Goal: Information Seeking & Learning: Compare options

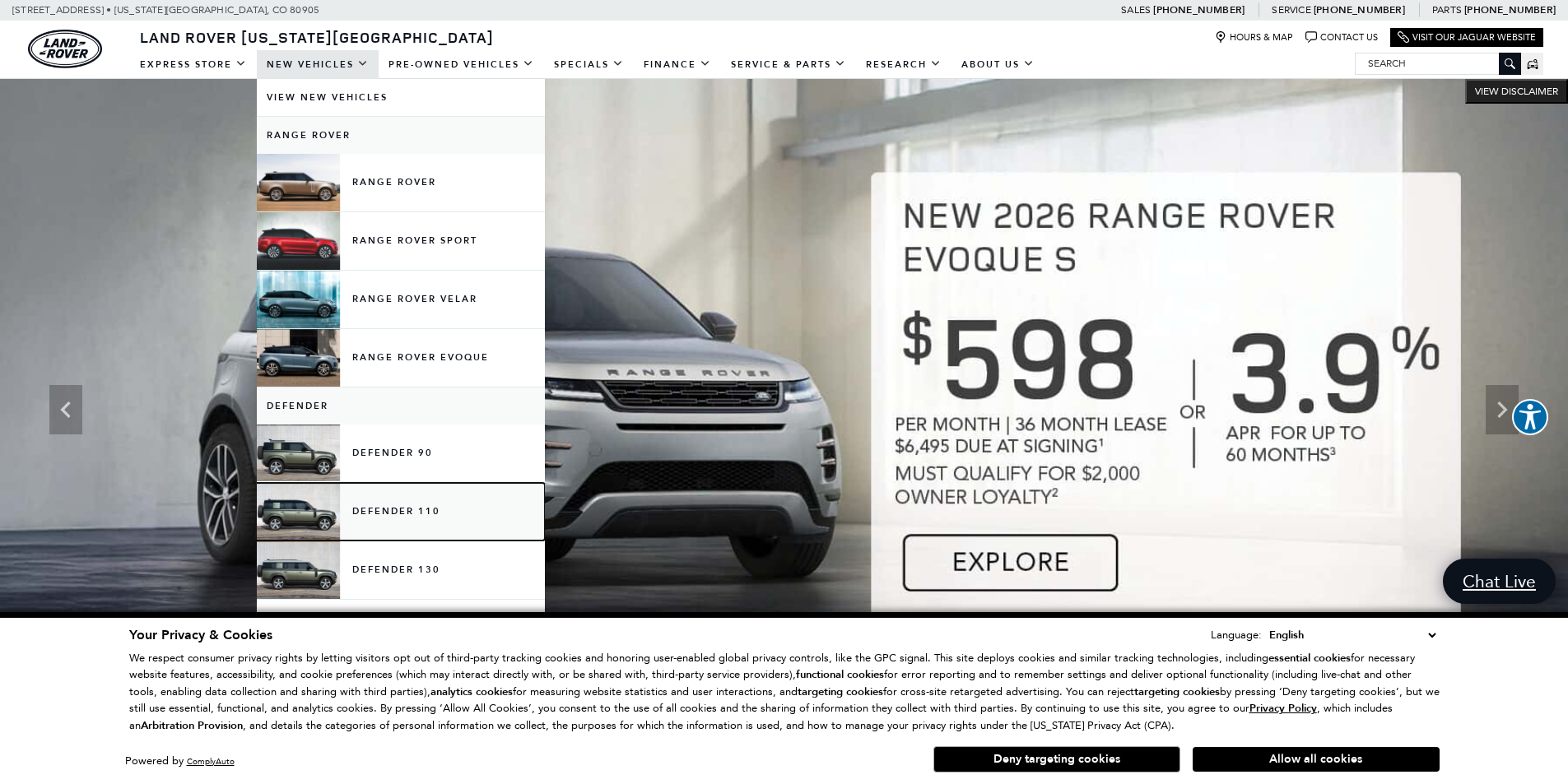
click at [425, 508] on link "Defender 110" at bounding box center [401, 512] width 289 height 57
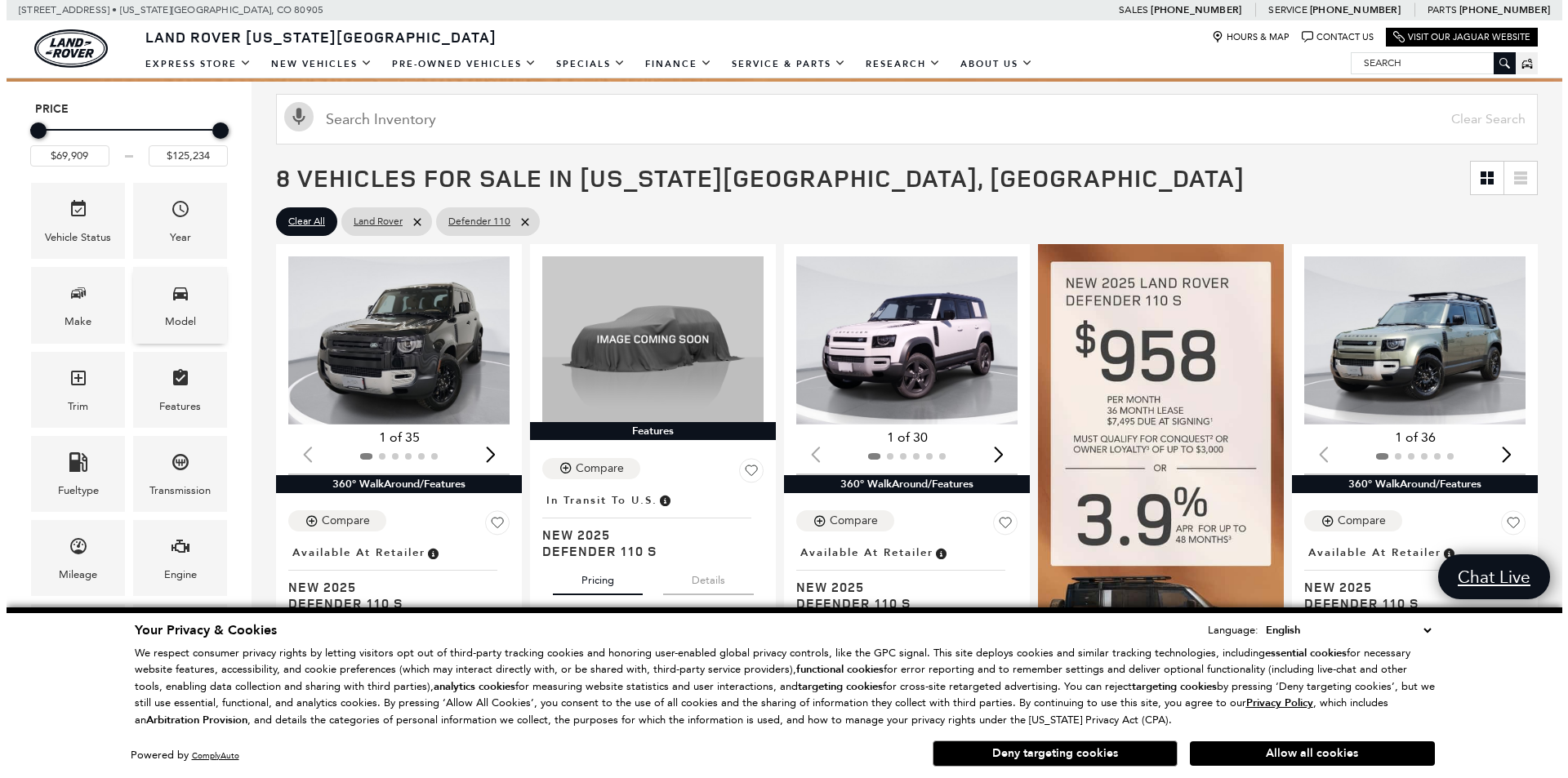
scroll to position [327, 0]
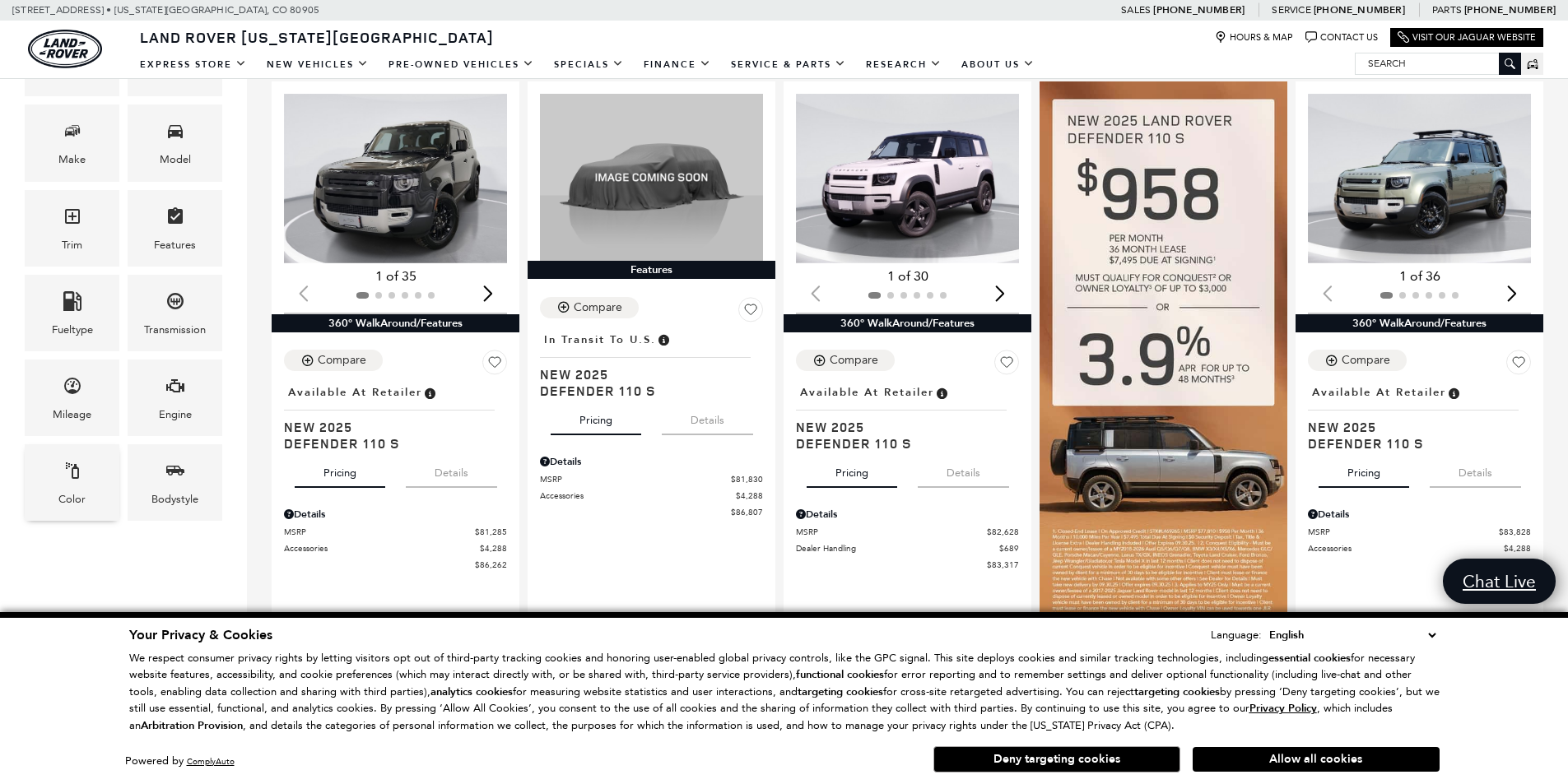
click at [90, 476] on div "Color" at bounding box center [72, 482] width 95 height 76
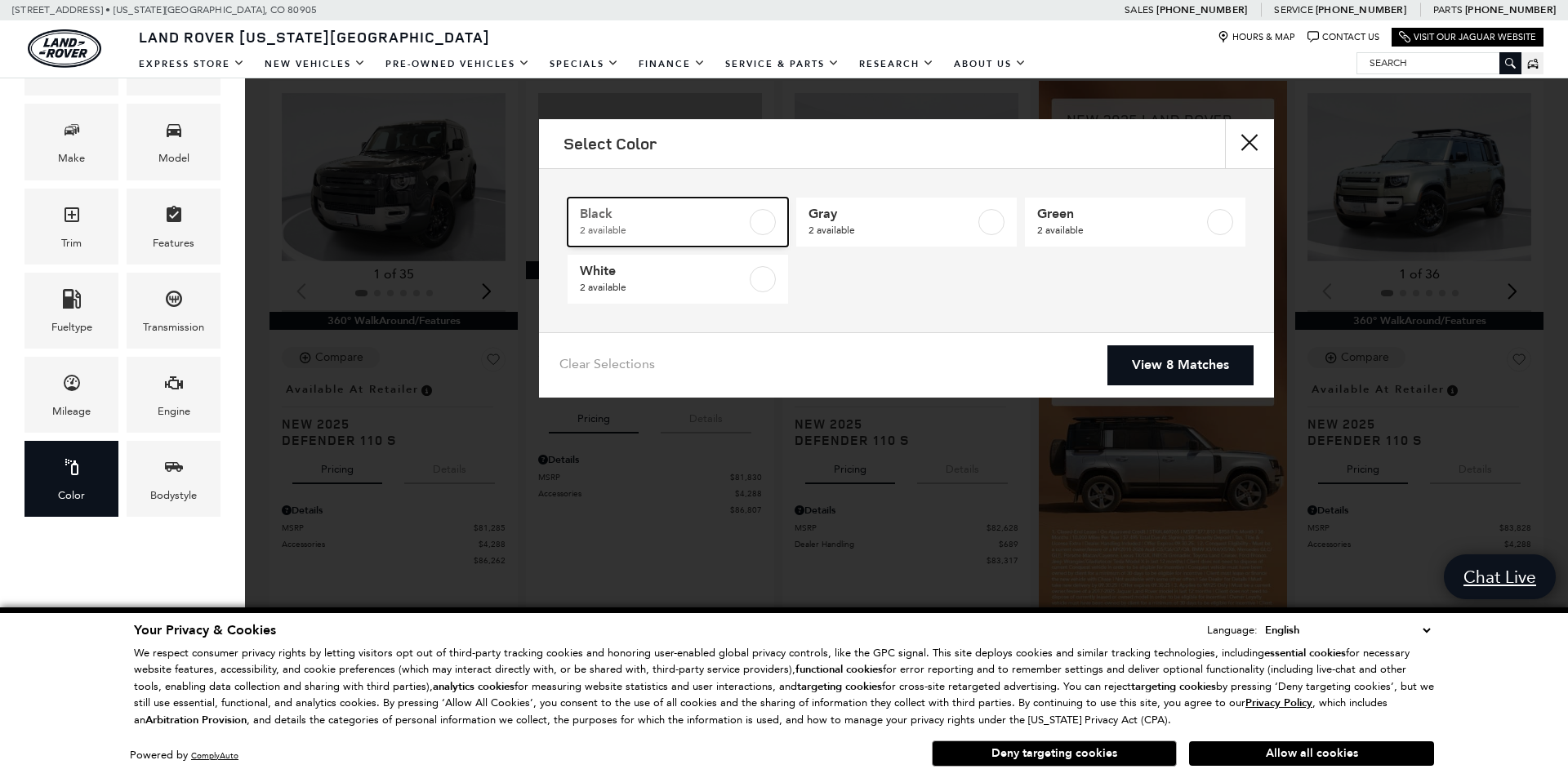
click at [758, 222] on label at bounding box center [763, 223] width 27 height 27
type input "$81,285"
checkbox input "true"
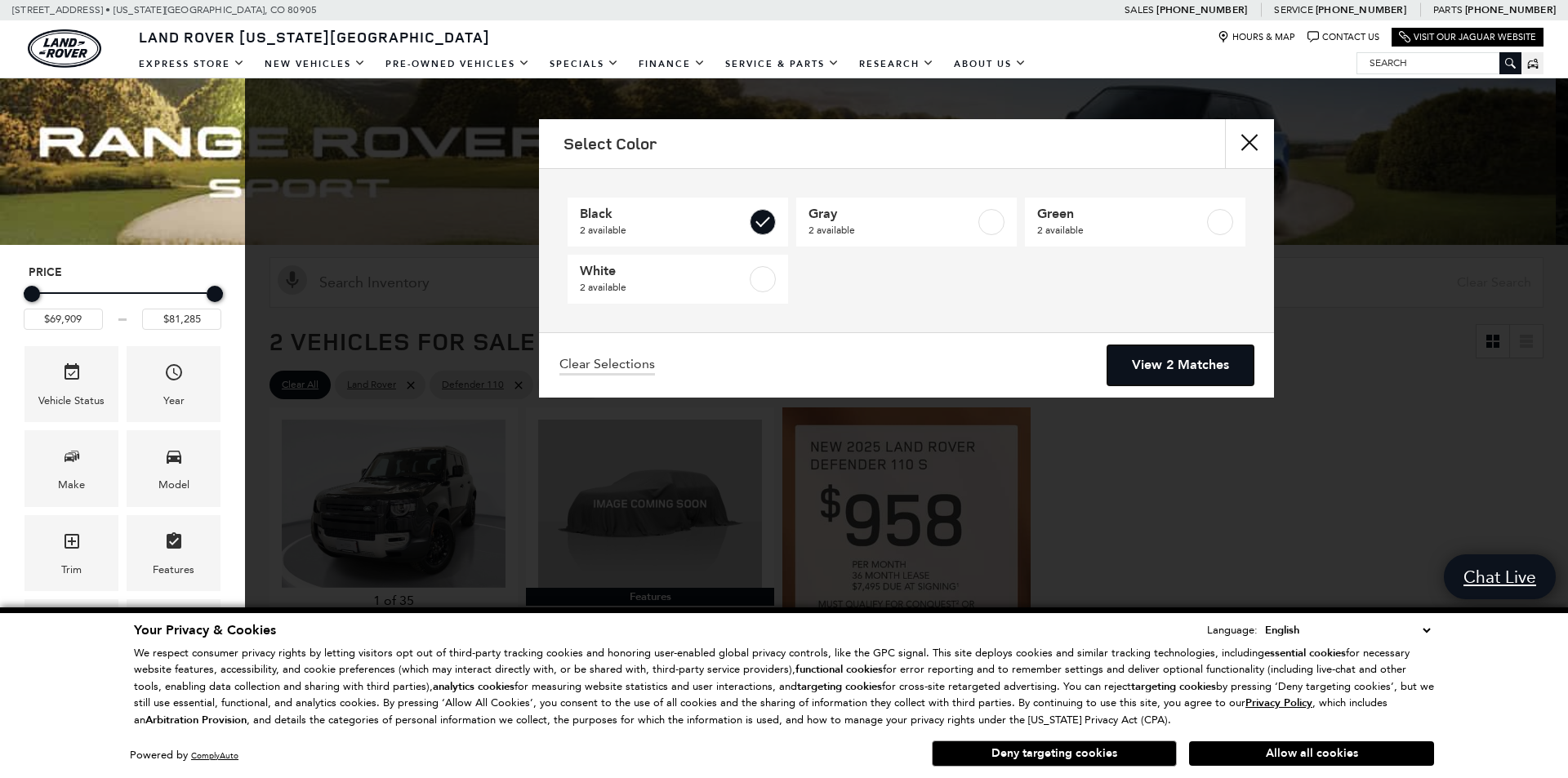
click at [1166, 349] on link "View 2 Matches" at bounding box center [1180, 365] width 146 height 40
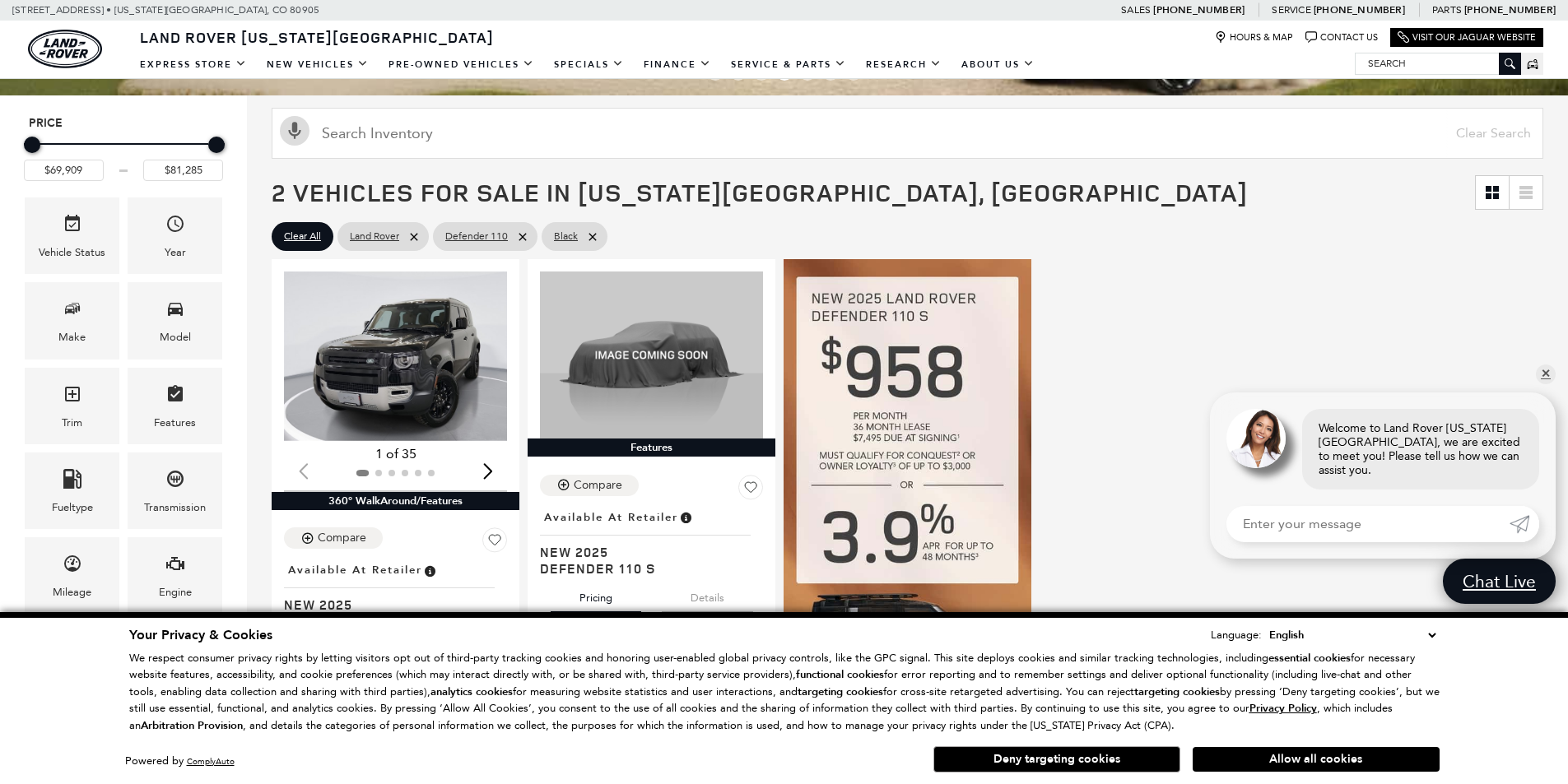
scroll to position [329, 0]
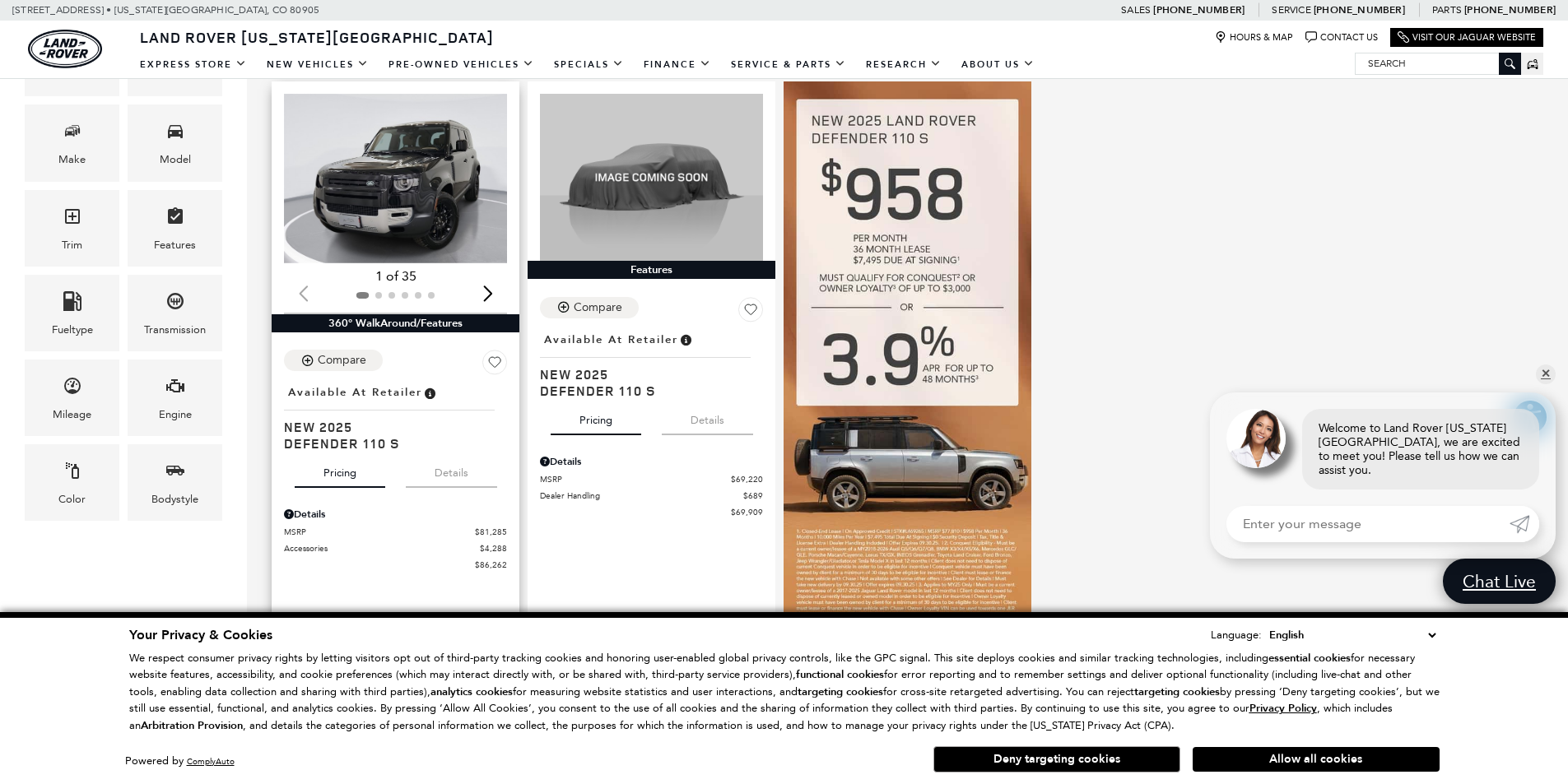
click at [363, 200] on img "1 / 2" at bounding box center [397, 178] width 226 height 169
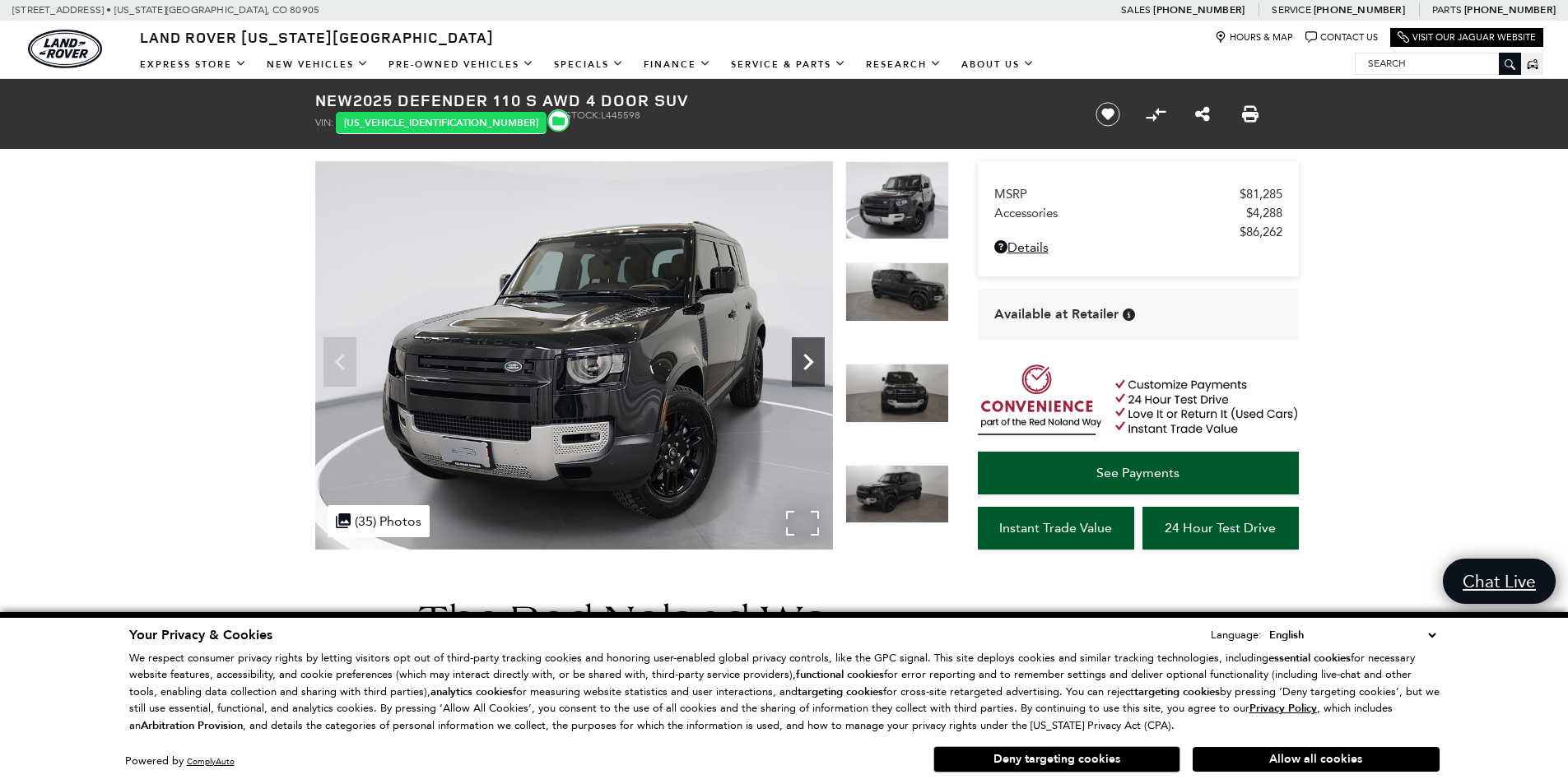
click at [808, 361] on icon "Next" at bounding box center [808, 362] width 32 height 32
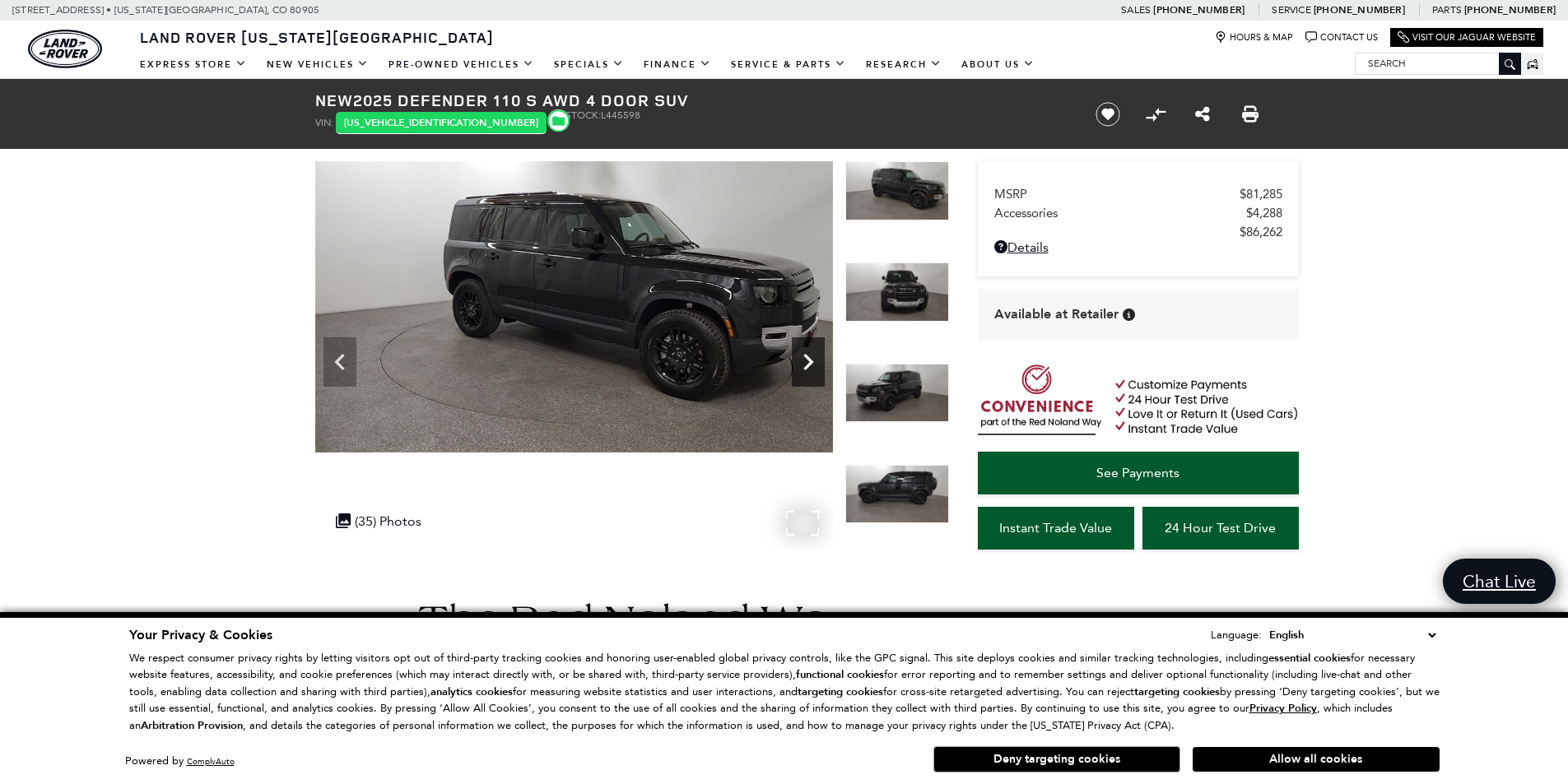
click at [808, 361] on icon "Next" at bounding box center [808, 362] width 32 height 32
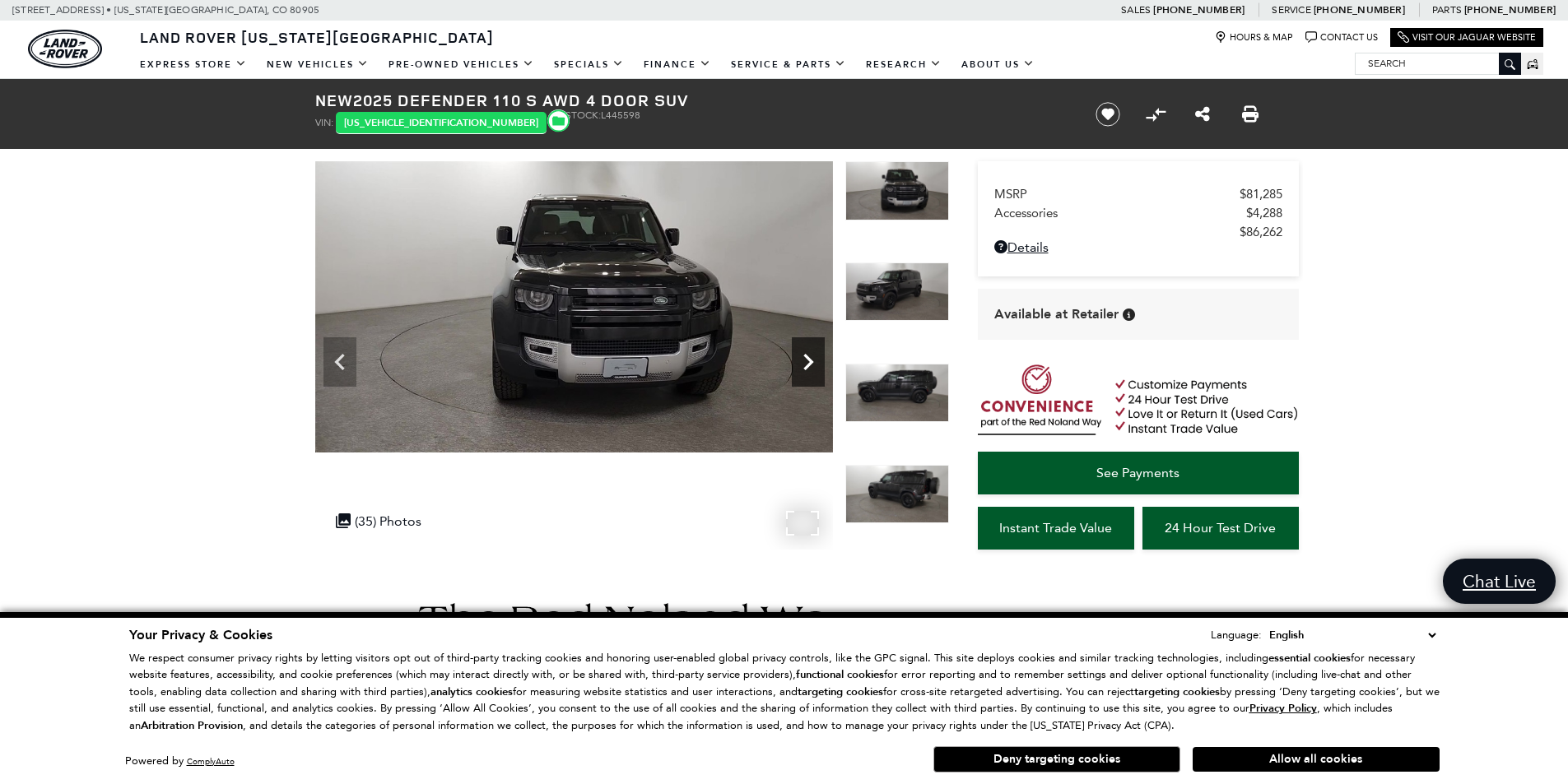
click at [808, 361] on icon "Next" at bounding box center [808, 362] width 32 height 32
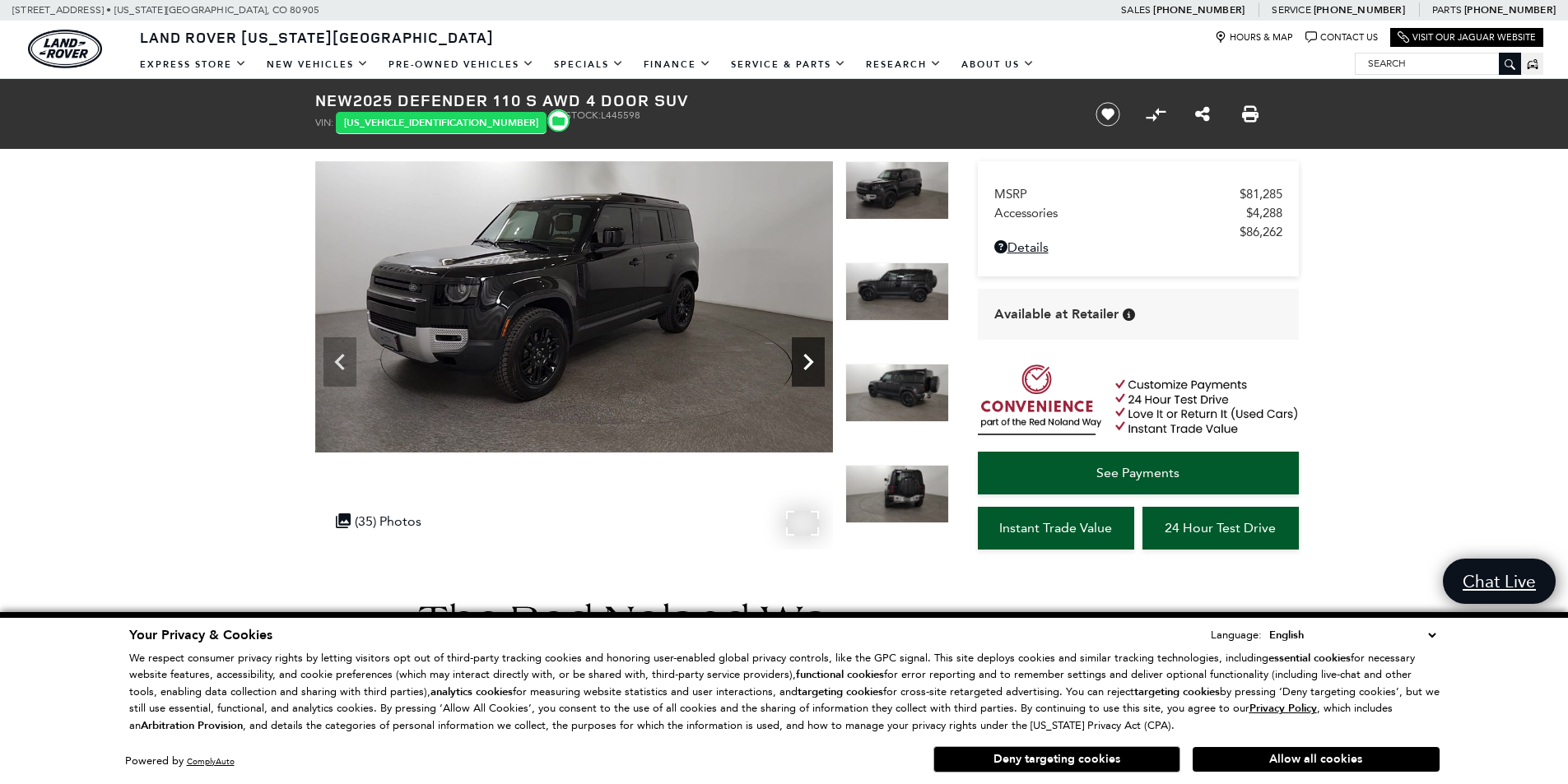
click at [808, 361] on icon "Next" at bounding box center [808, 362] width 32 height 32
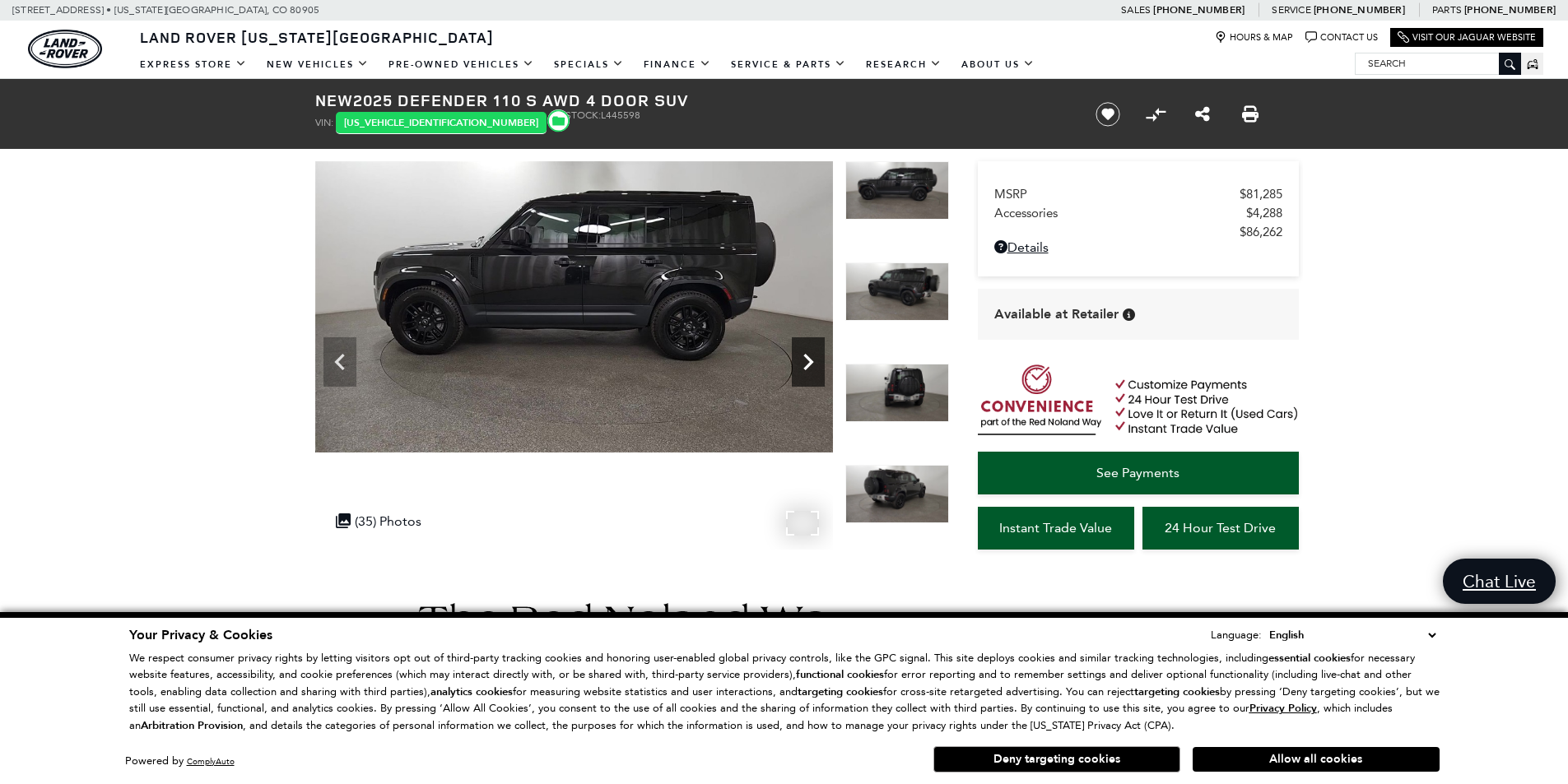
click at [808, 361] on icon "Next" at bounding box center [808, 362] width 32 height 32
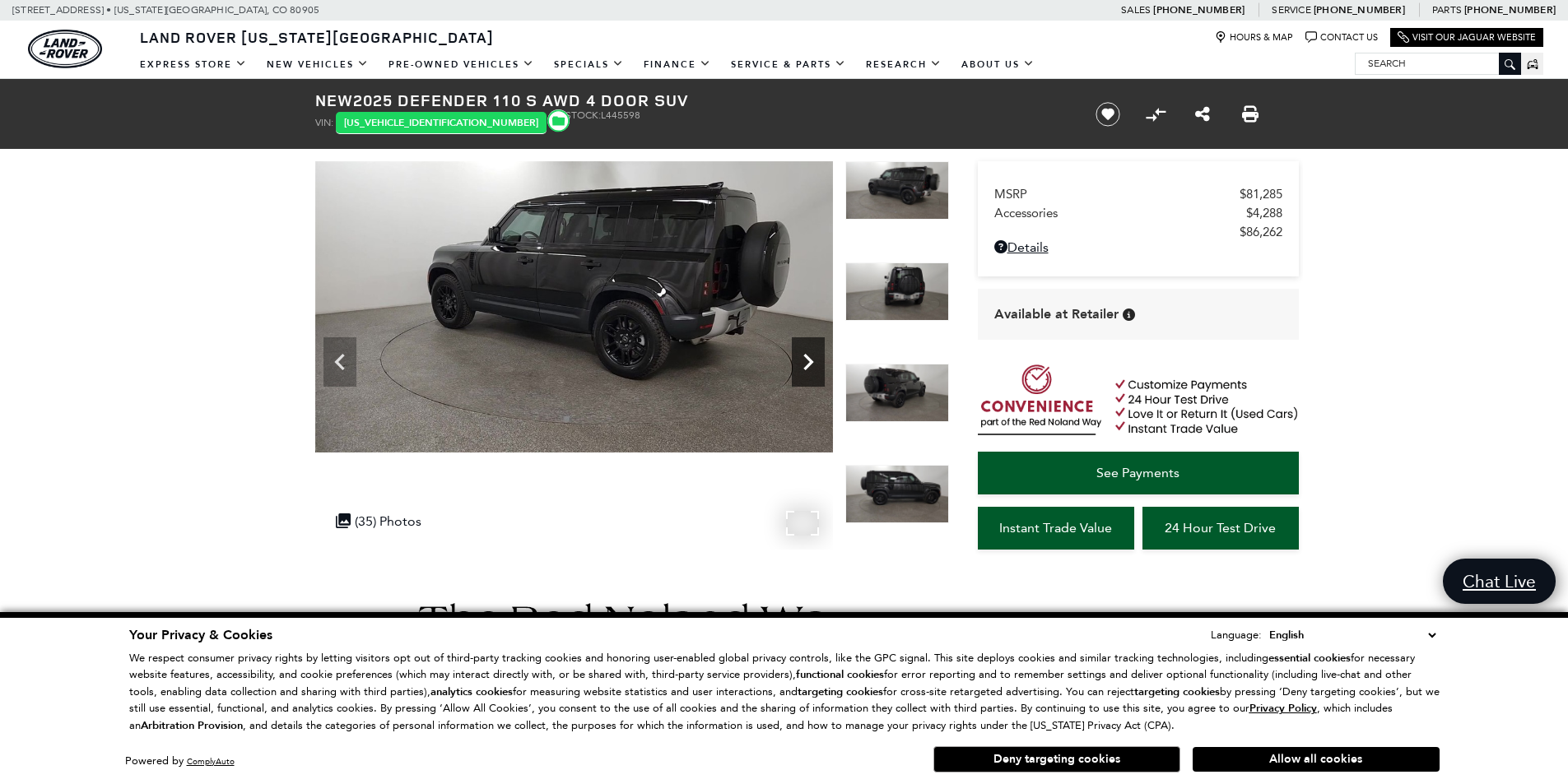
click at [809, 359] on icon "Next" at bounding box center [808, 362] width 10 height 16
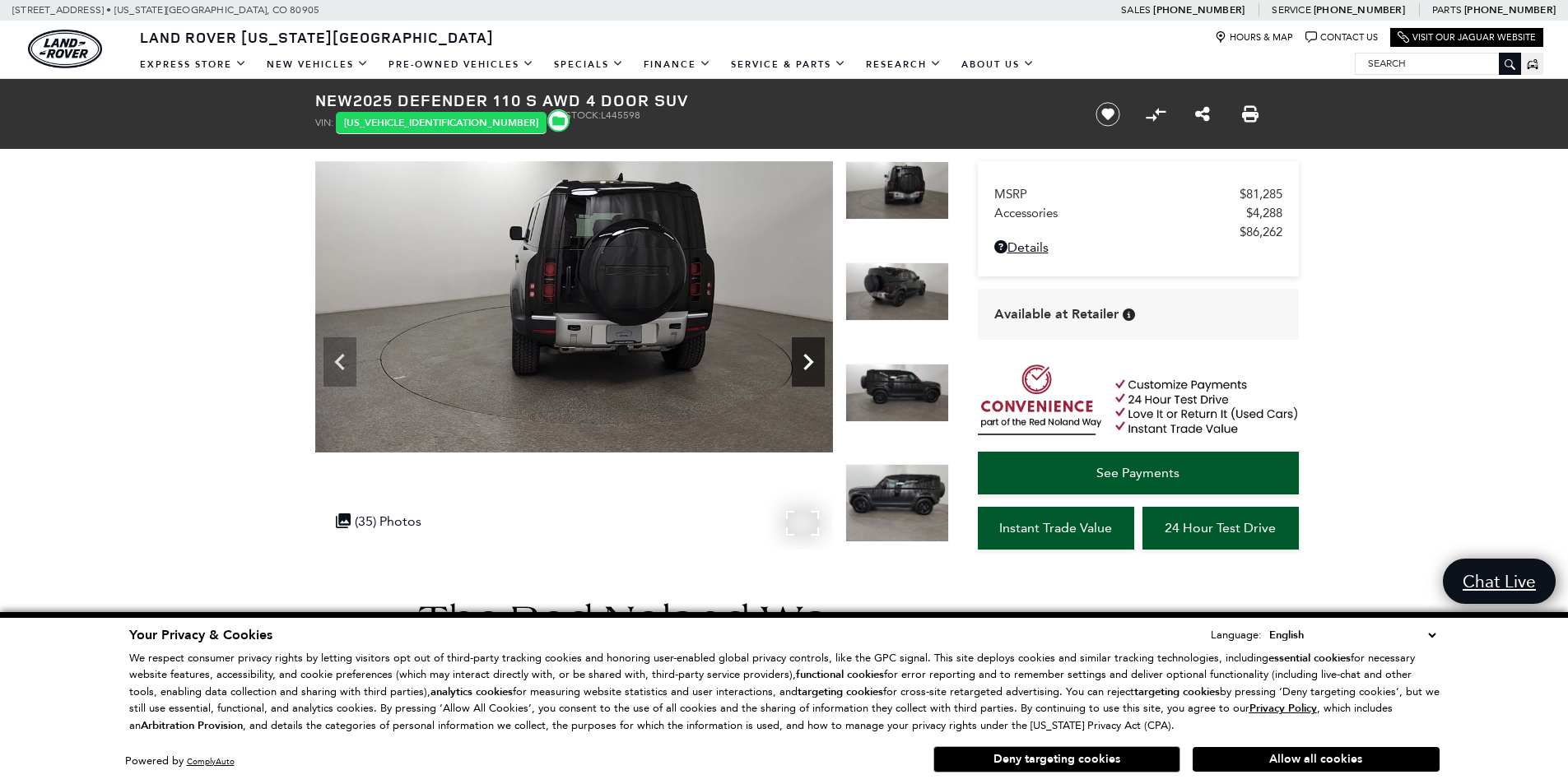
click at [809, 359] on icon "Next" at bounding box center [808, 362] width 10 height 16
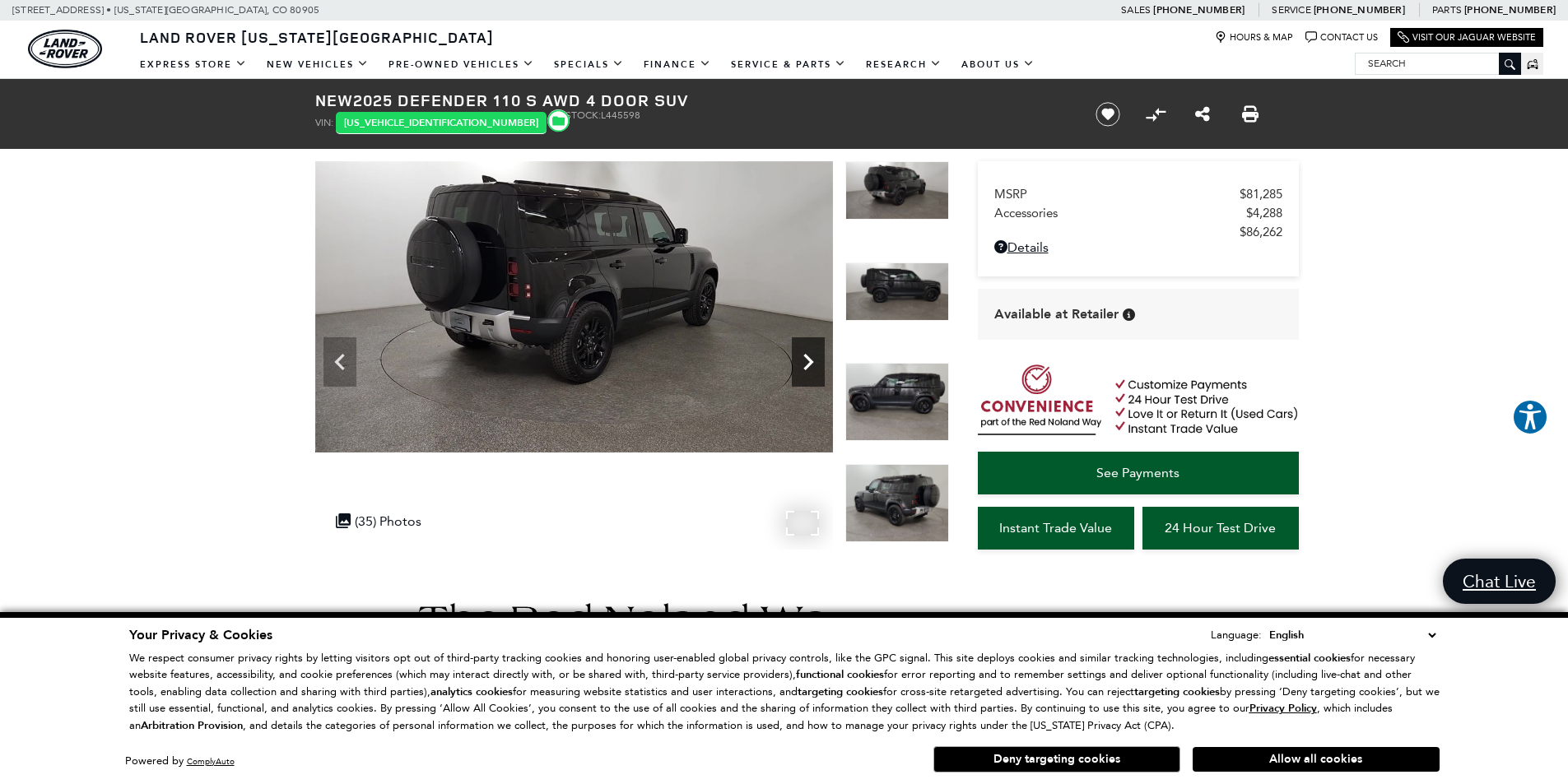
click at [809, 359] on icon "Next" at bounding box center [808, 362] width 10 height 16
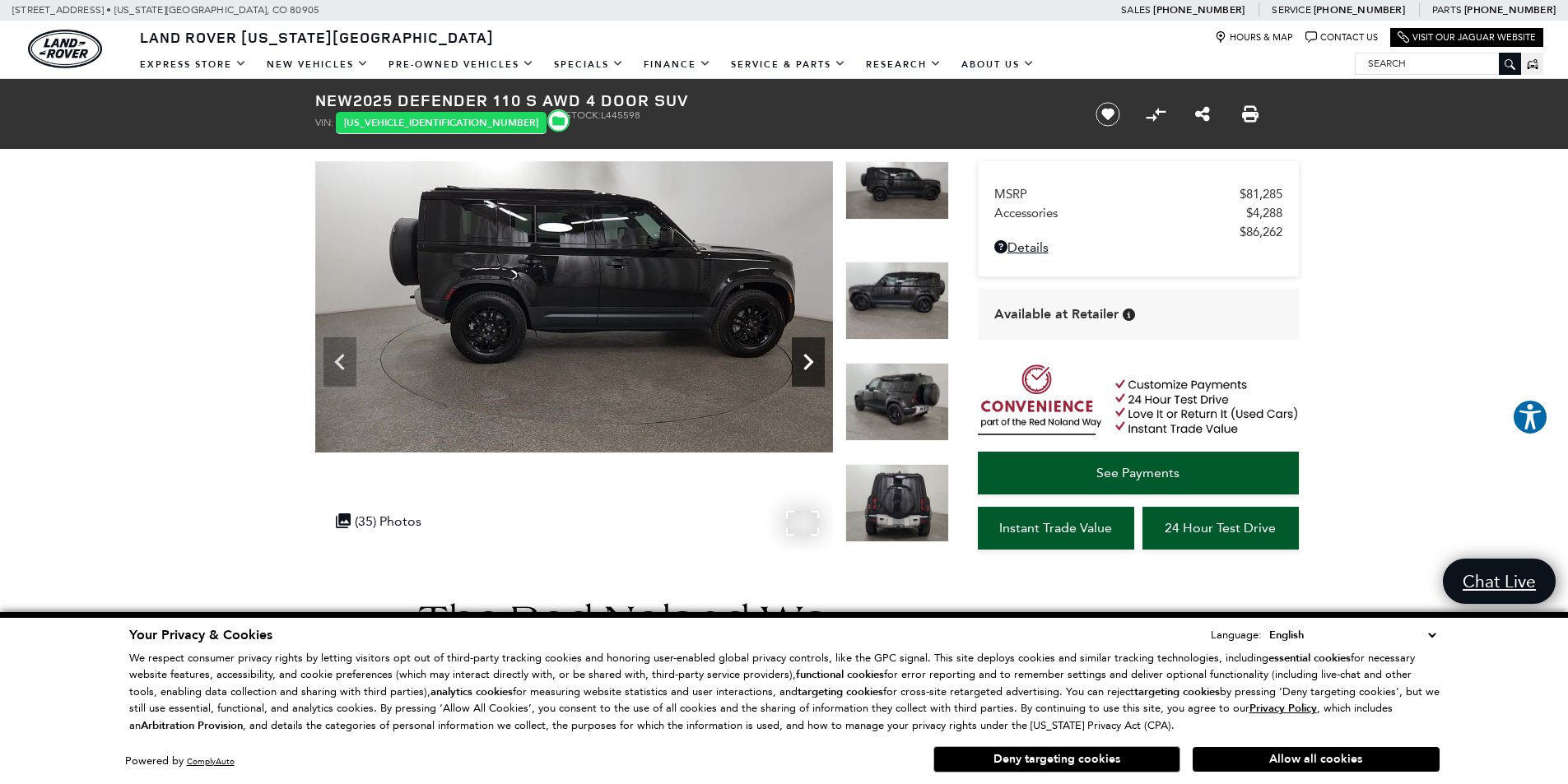
click at [809, 359] on icon "Next" at bounding box center [808, 362] width 10 height 16
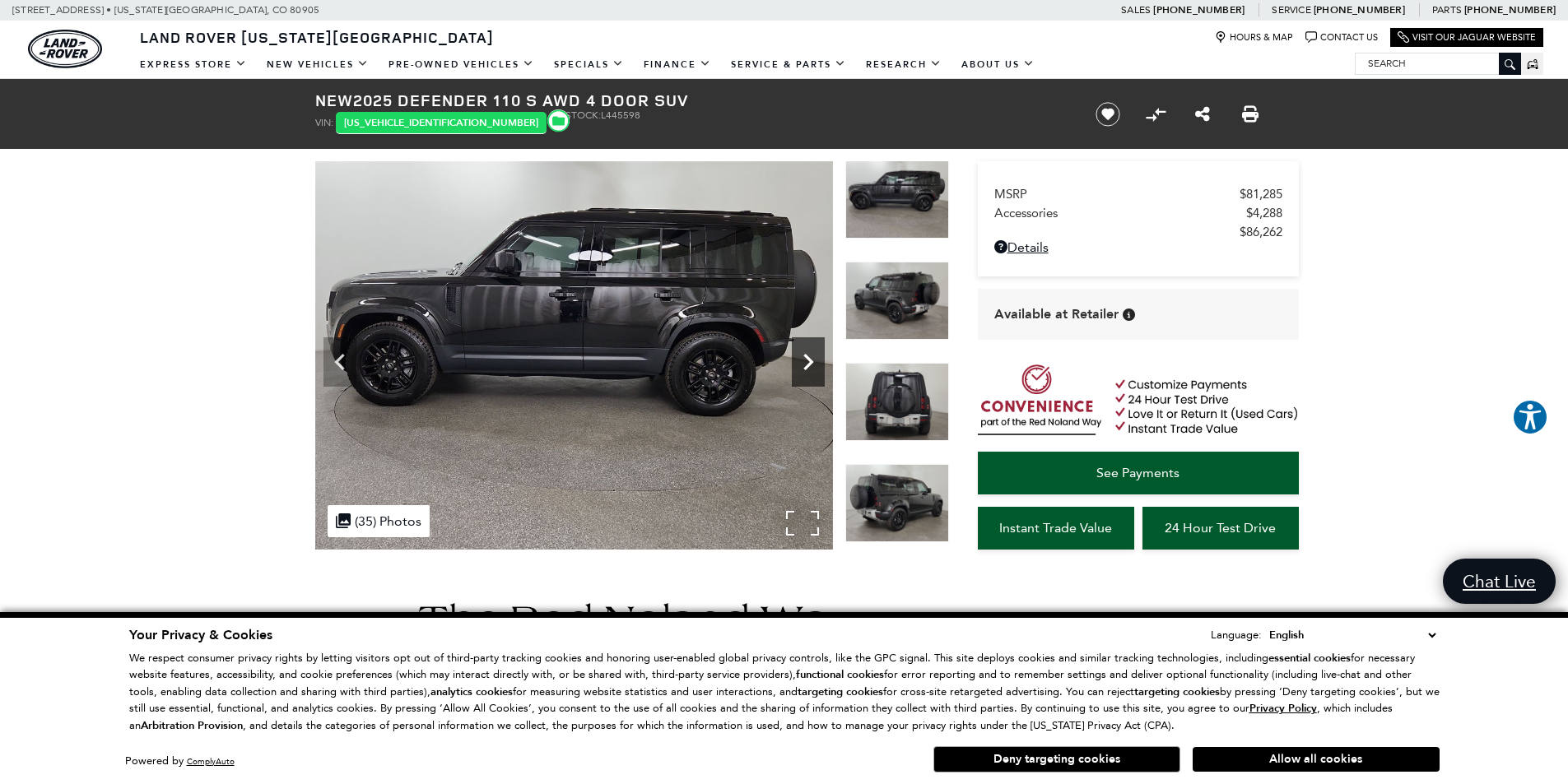
click at [809, 359] on icon "Next" at bounding box center [808, 362] width 10 height 16
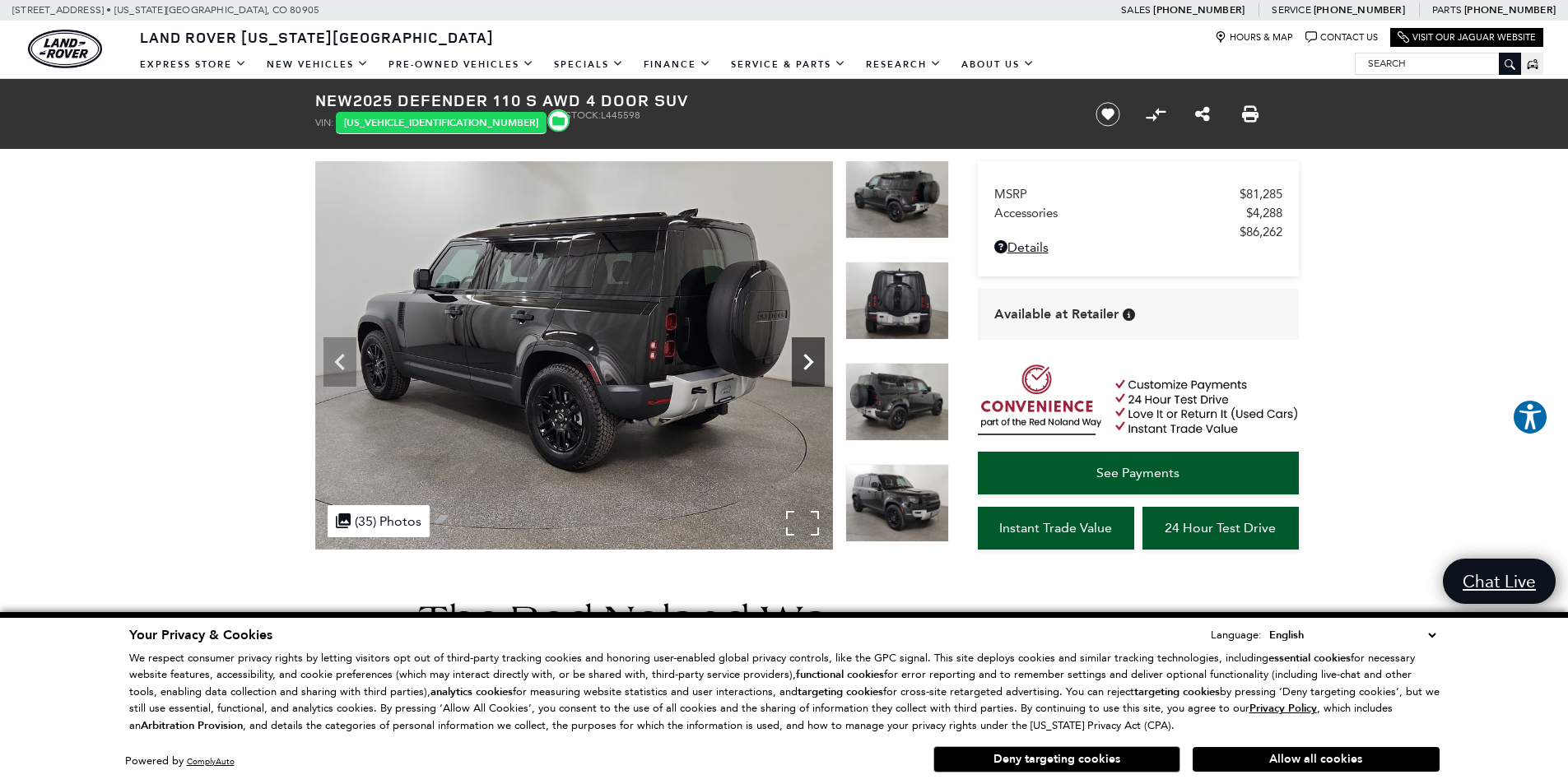
click at [809, 359] on icon "Next" at bounding box center [808, 362] width 10 height 16
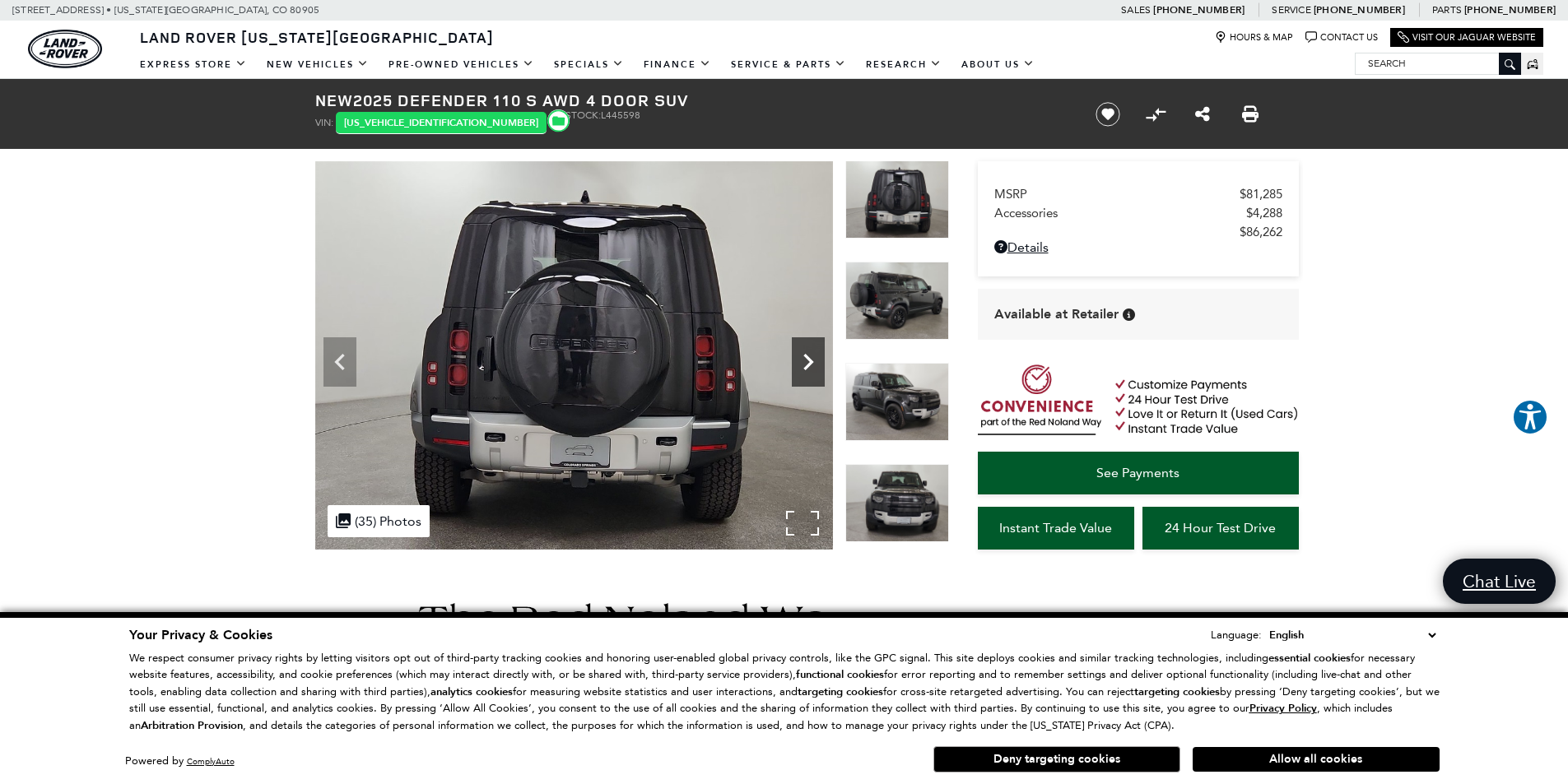
click at [809, 359] on icon "Next" at bounding box center [808, 362] width 10 height 16
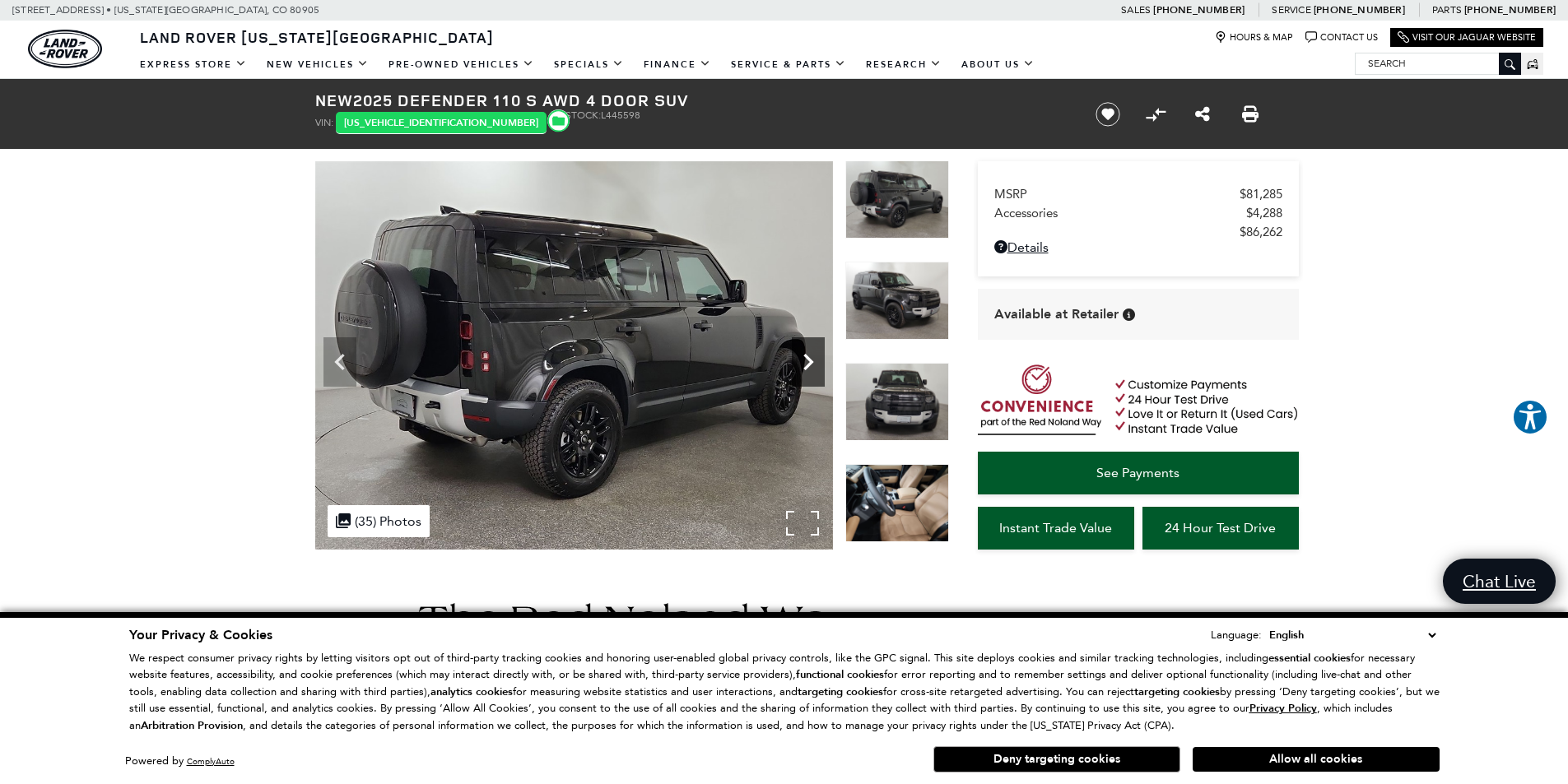
click at [809, 359] on icon "Next" at bounding box center [808, 362] width 10 height 16
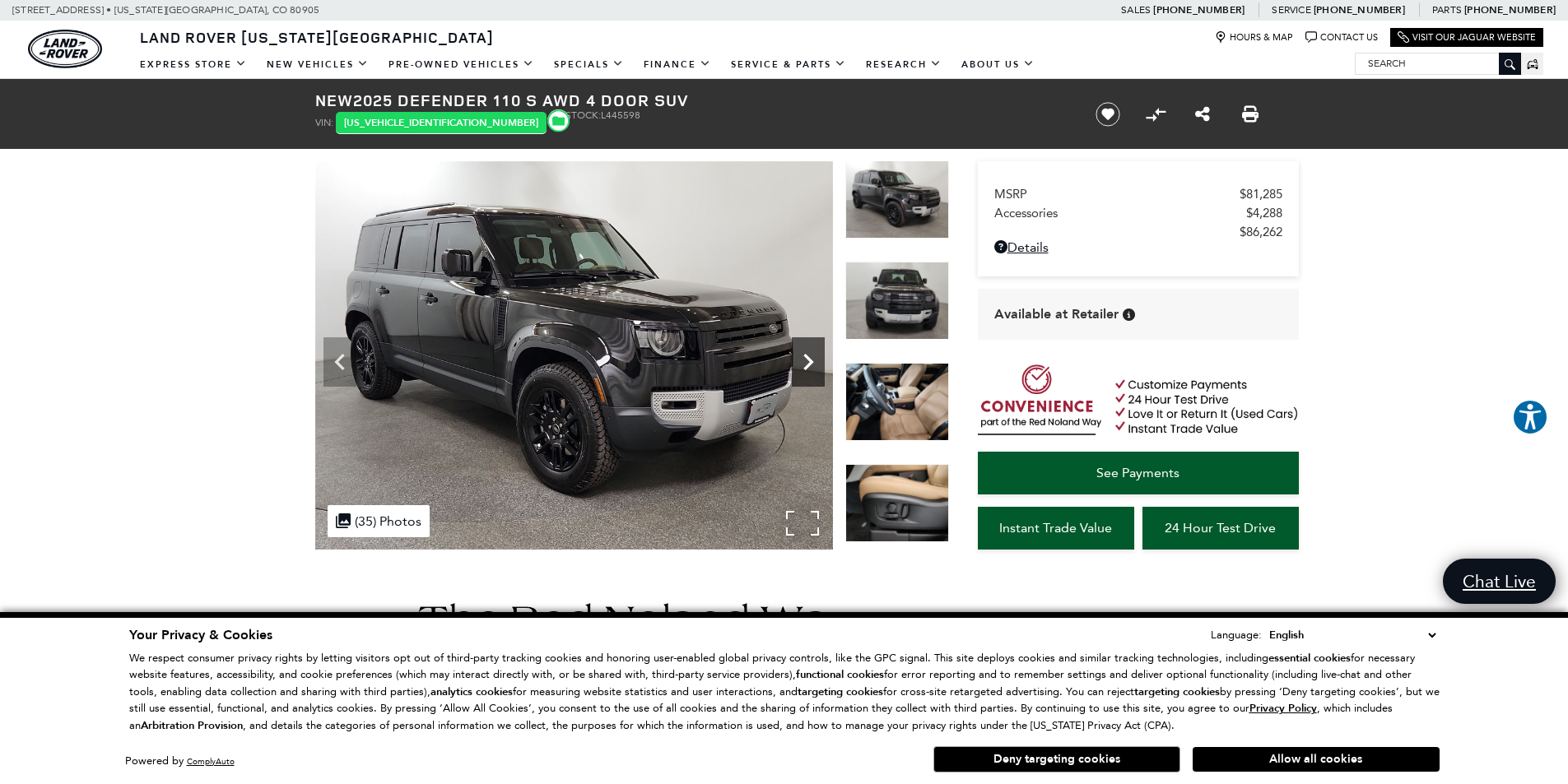
click at [809, 359] on icon "Next" at bounding box center [808, 362] width 10 height 16
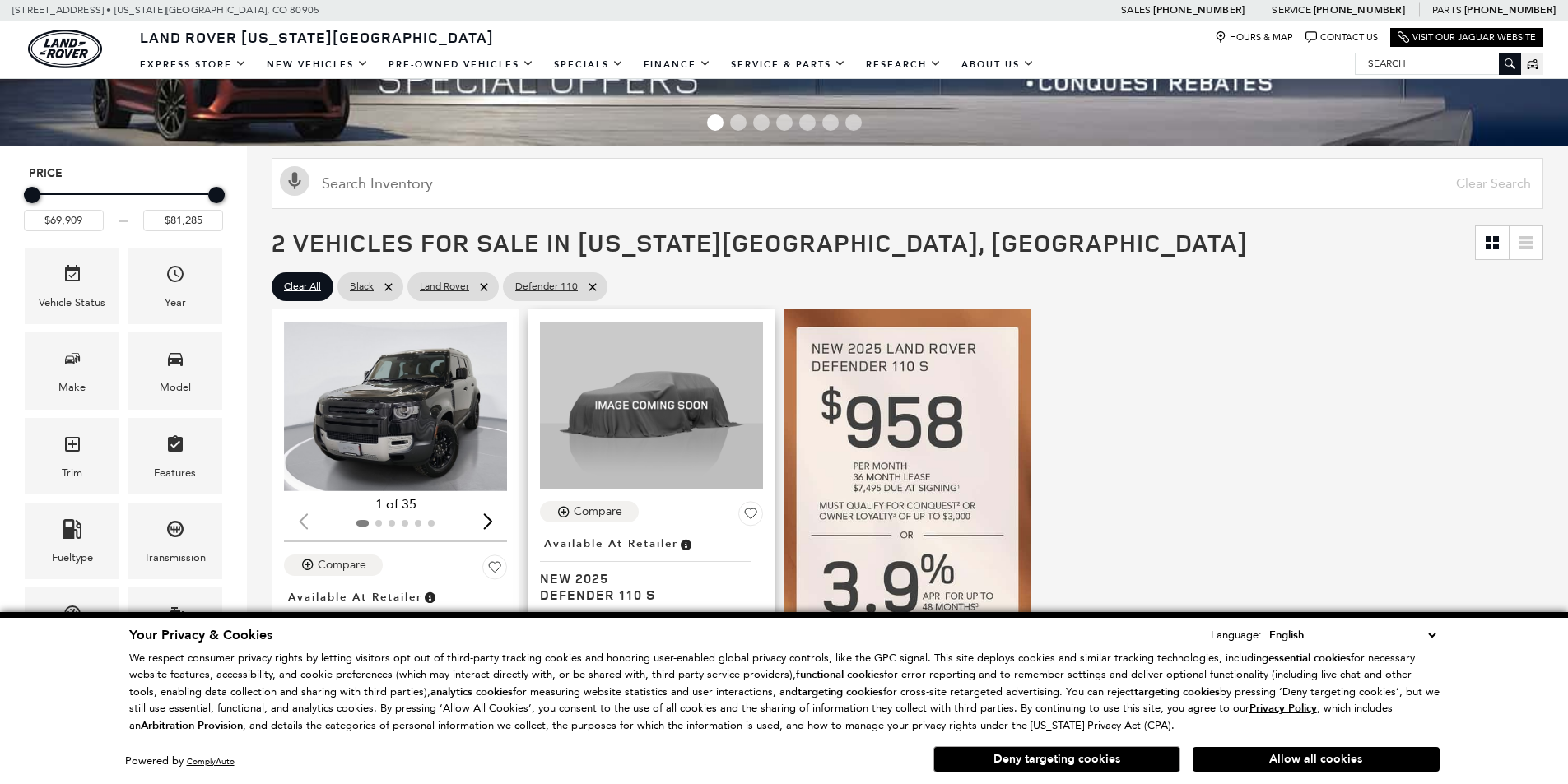
scroll to position [246, 0]
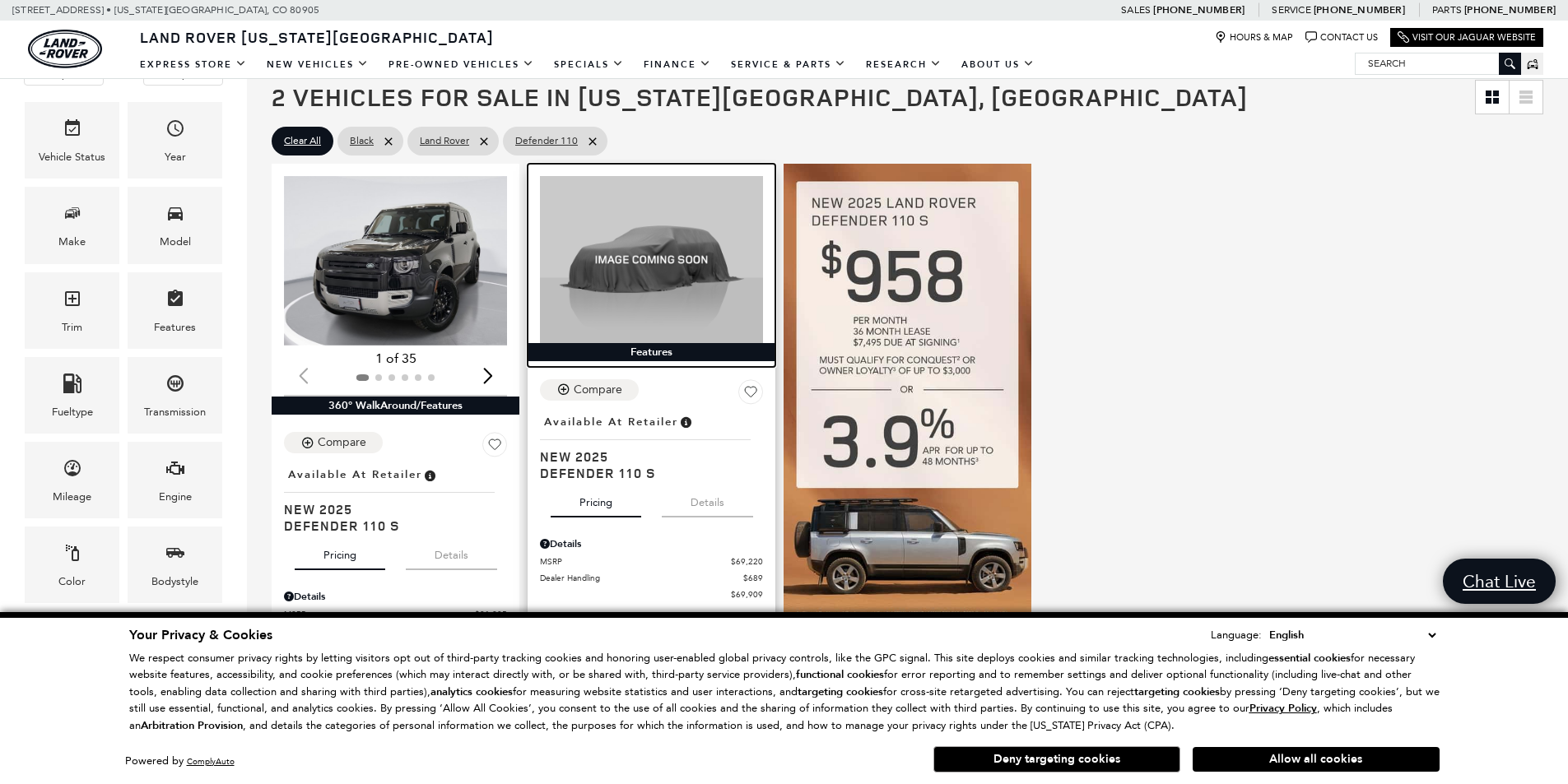
click at [704, 268] on img at bounding box center [652, 259] width 224 height 167
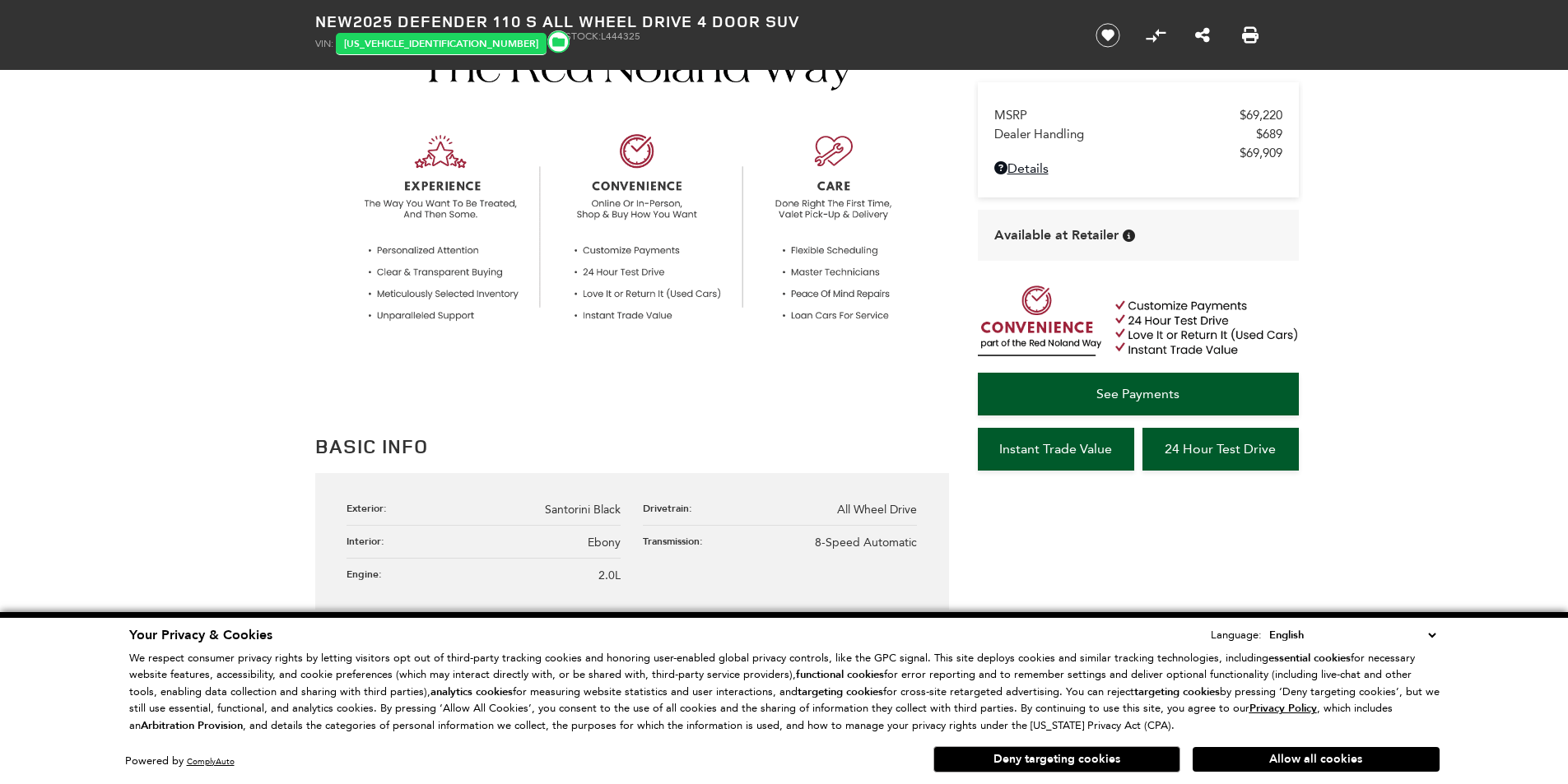
scroll to position [658, 0]
